Goal: Task Accomplishment & Management: Manage account settings

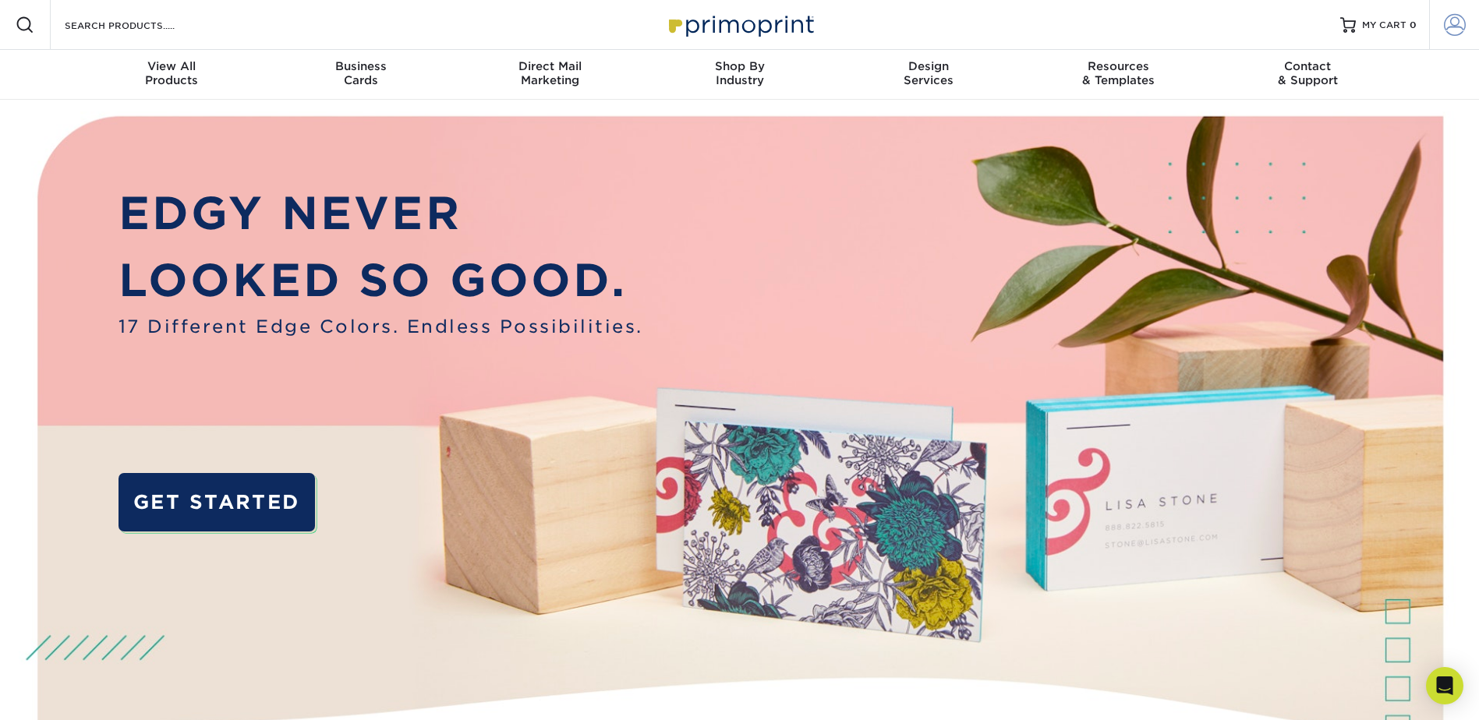
click at [1448, 23] on span at bounding box center [1455, 25] width 22 height 22
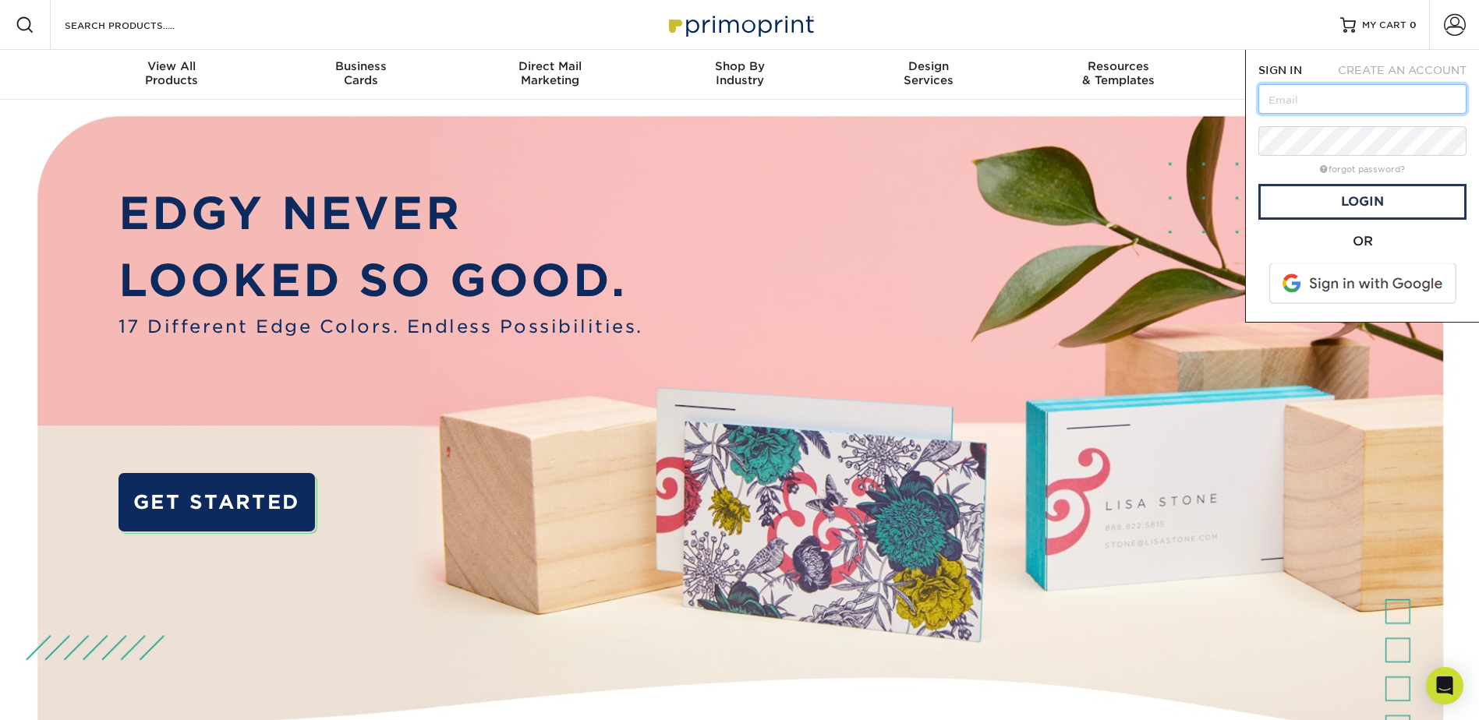
click at [1383, 93] on input "text" at bounding box center [1362, 99] width 208 height 30
type input "[EMAIL_ADDRESS][DOMAIN_NAME]"
click at [1382, 203] on link "Login" at bounding box center [1362, 202] width 208 height 36
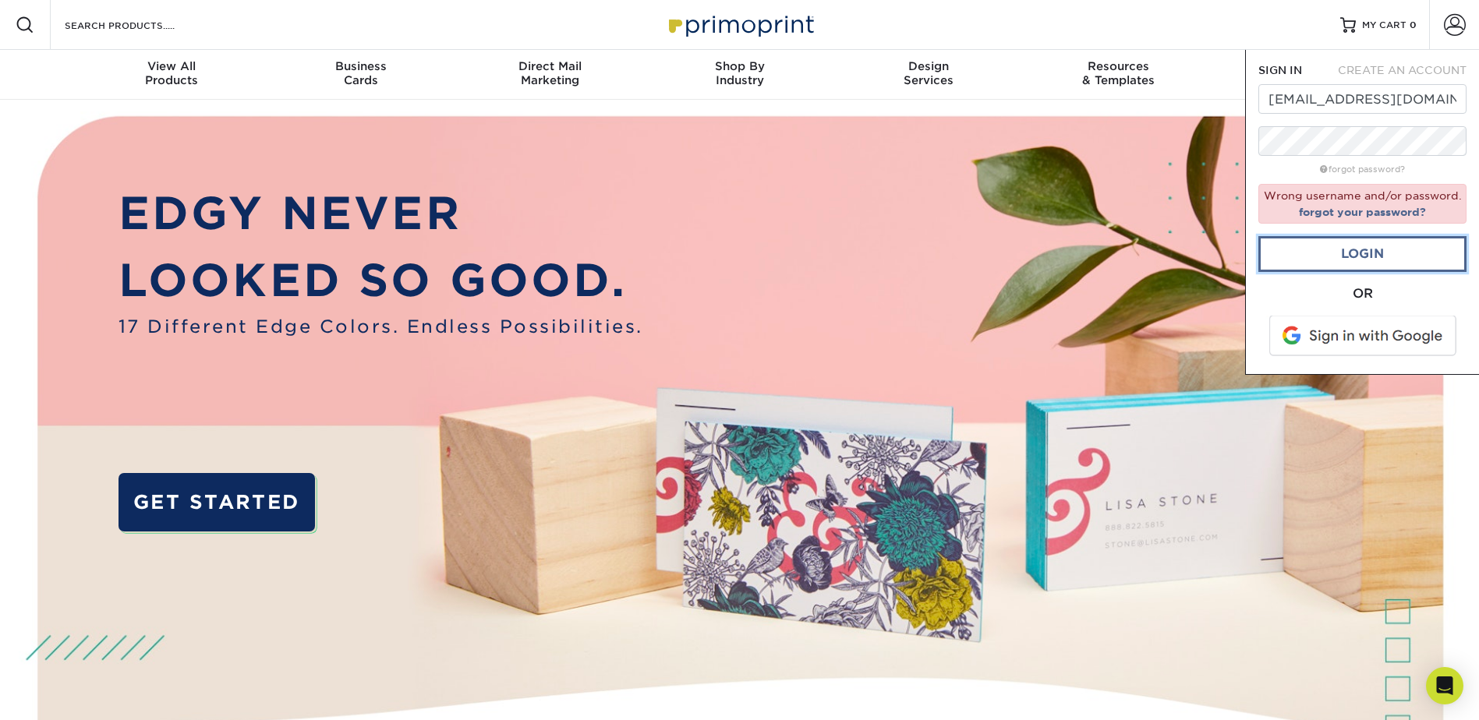
click at [1381, 254] on link "Login" at bounding box center [1362, 254] width 208 height 36
click at [1367, 251] on link "Login" at bounding box center [1362, 254] width 208 height 36
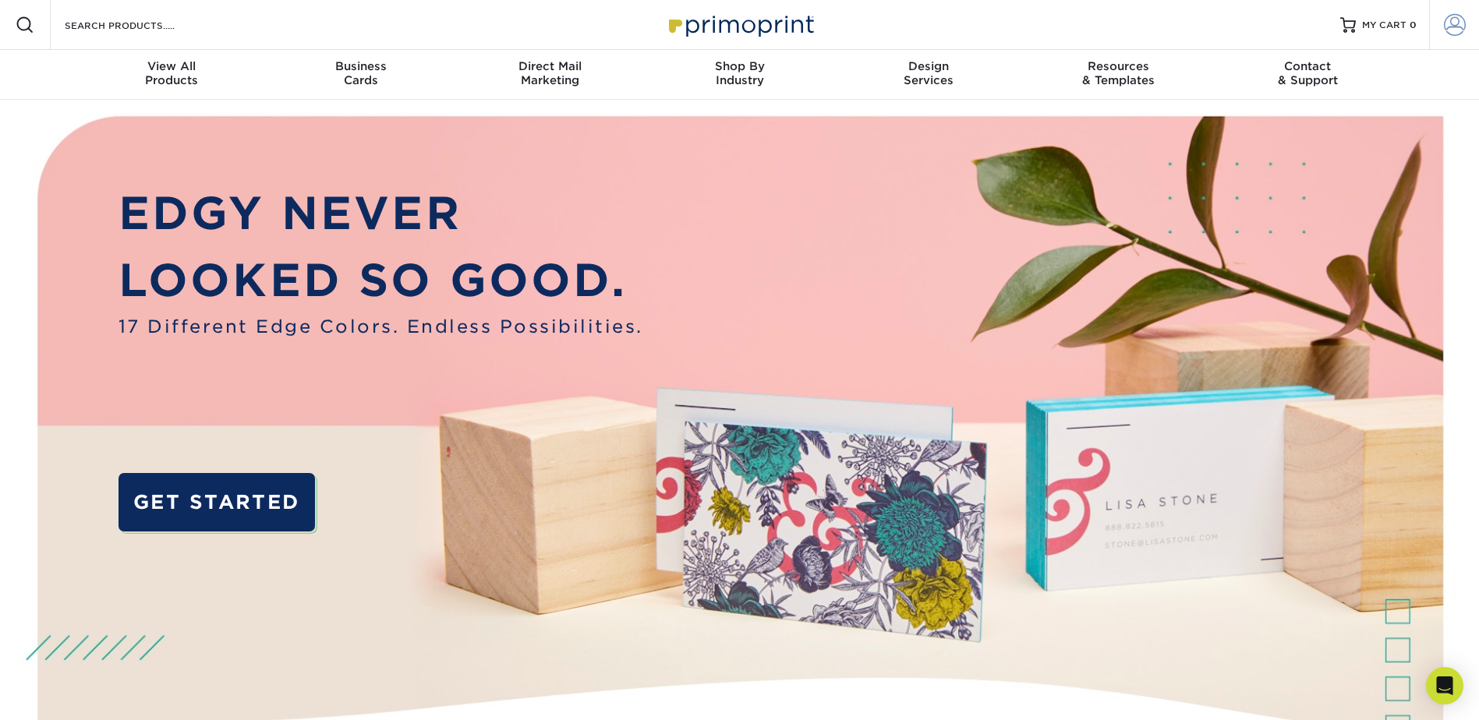
click at [1459, 21] on span at bounding box center [1455, 25] width 22 height 22
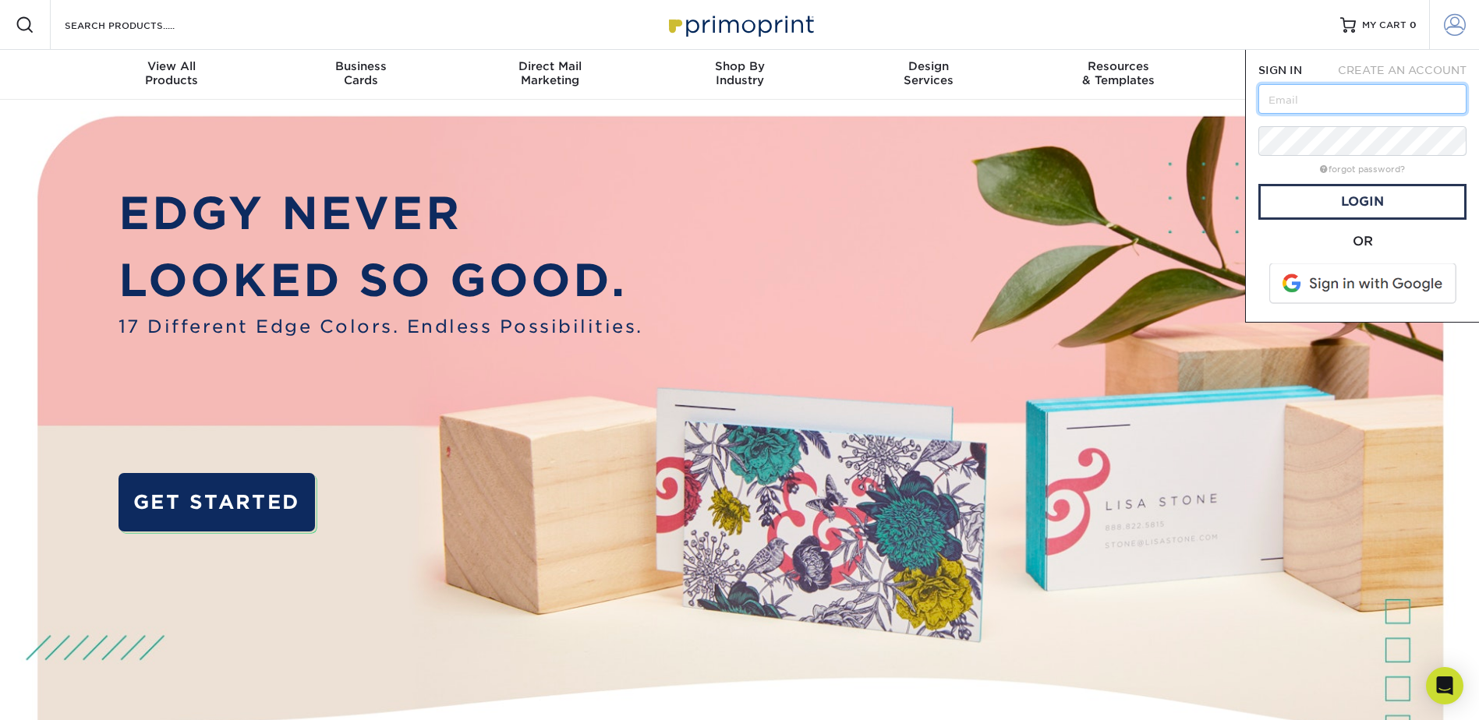
type input "[EMAIL_ADDRESS][DOMAIN_NAME]"
